Goal: Task Accomplishment & Management: Manage account settings

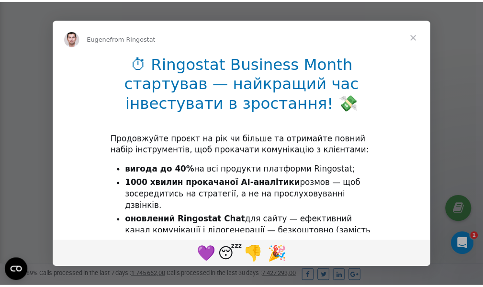
scroll to position [288, 0]
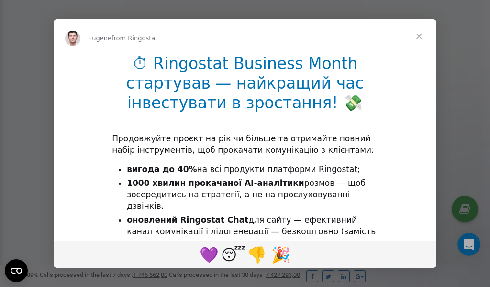
click at [420, 37] on span "Close" at bounding box center [419, 36] width 34 height 34
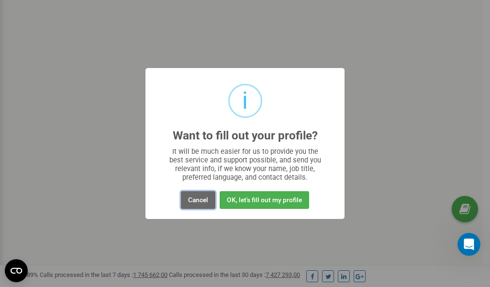
click at [194, 199] on button "Cancel" at bounding box center [198, 200] width 34 height 18
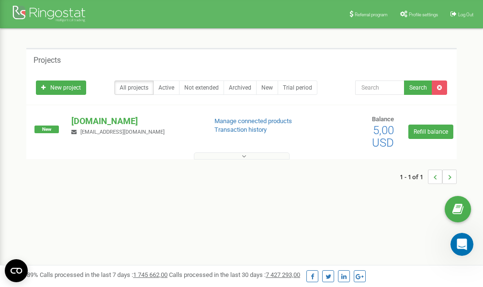
scroll to position [0, 0]
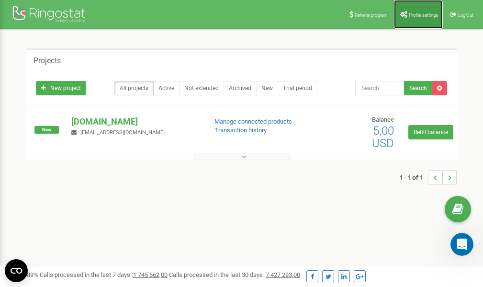
click at [423, 16] on span "Profile settings" at bounding box center [423, 14] width 29 height 5
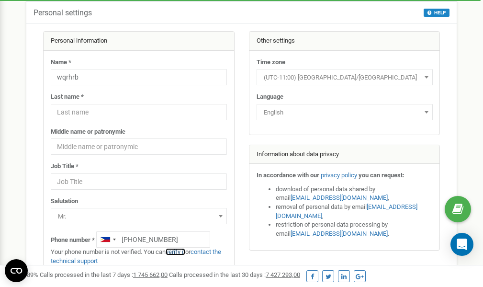
click at [180, 252] on link "verify it" at bounding box center [176, 251] width 20 height 7
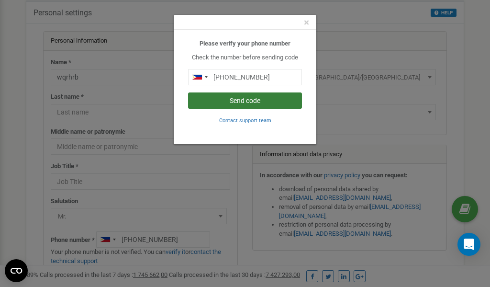
click at [237, 102] on button "Send code" at bounding box center [245, 100] width 114 height 16
